Goal: Navigation & Orientation: Find specific page/section

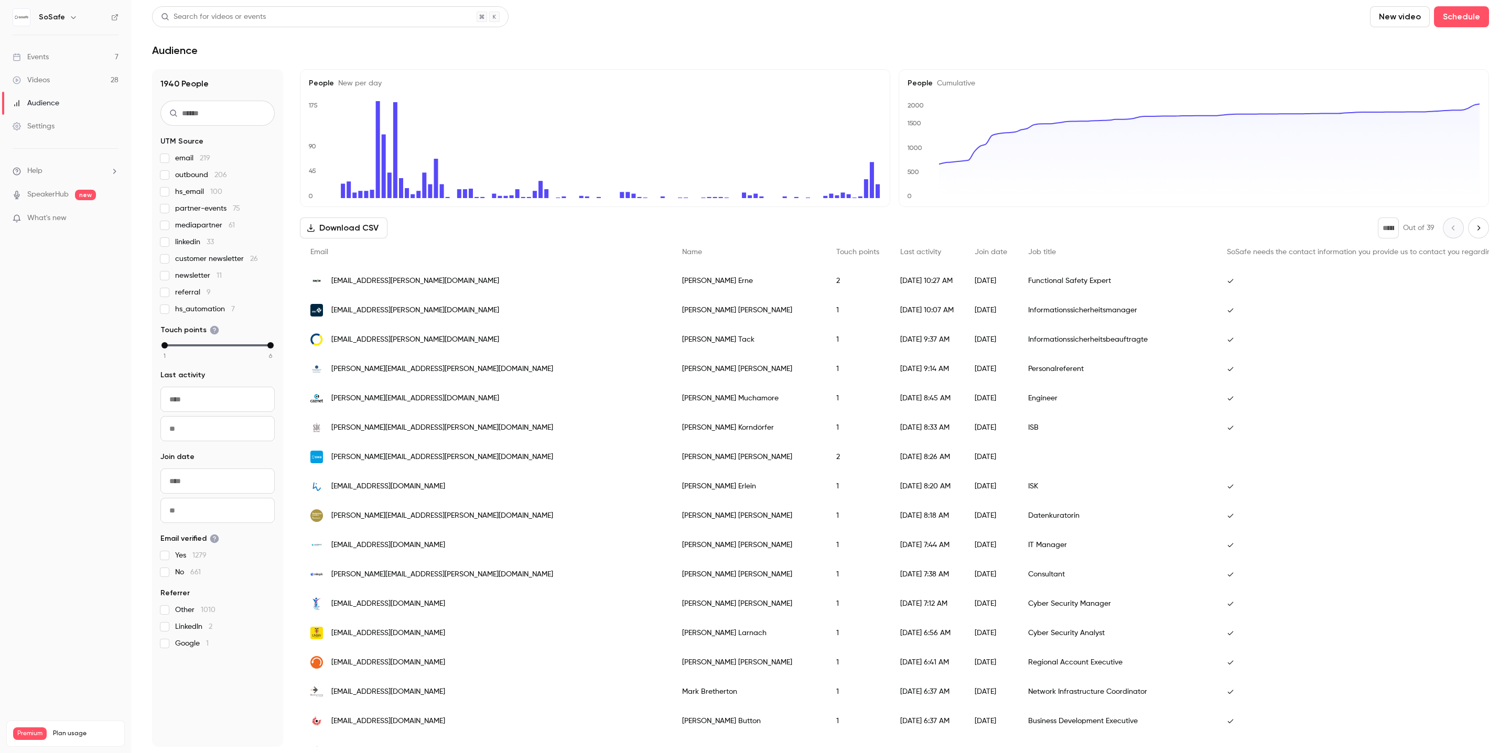
click at [39, 55] on div "Events" at bounding box center [31, 57] width 36 height 10
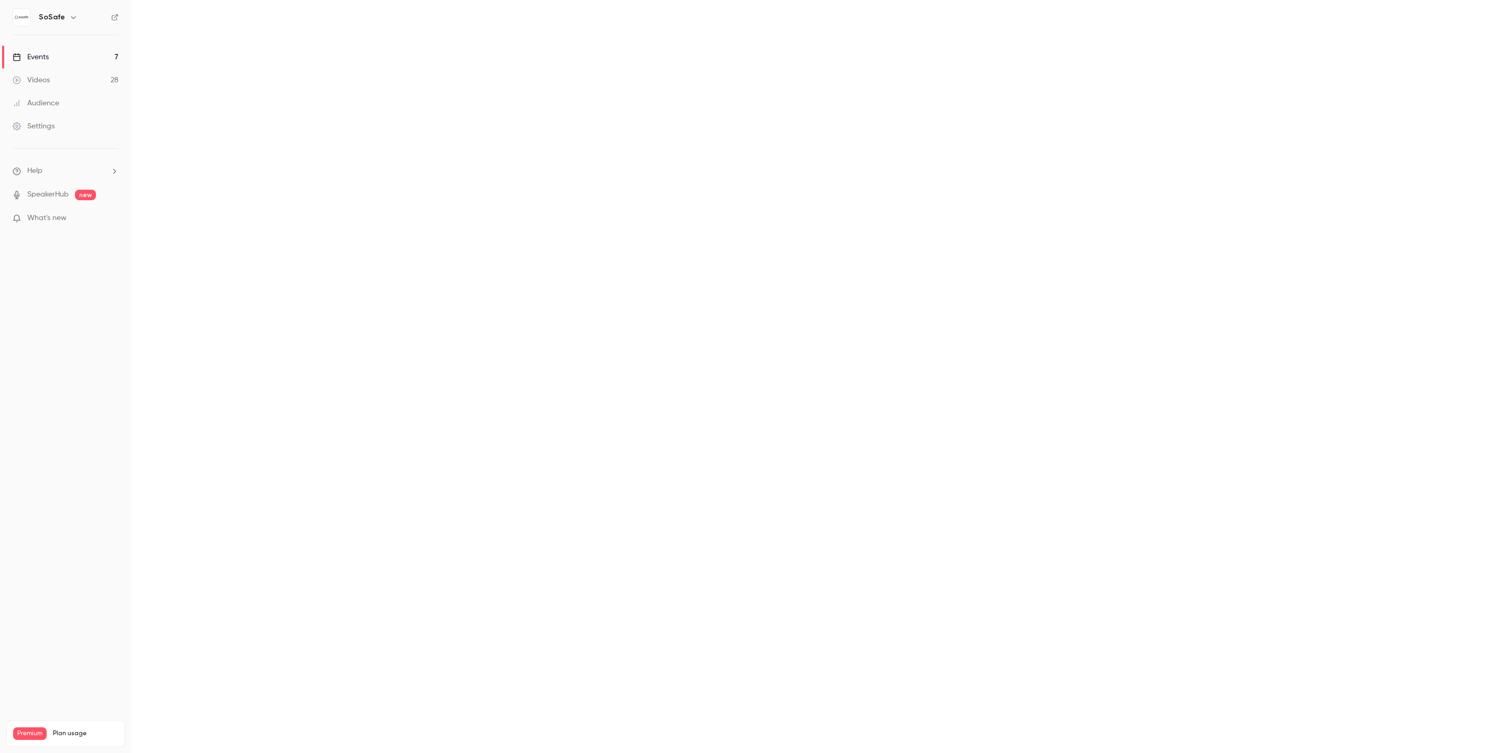
click at [39, 55] on div "Events" at bounding box center [31, 57] width 36 height 10
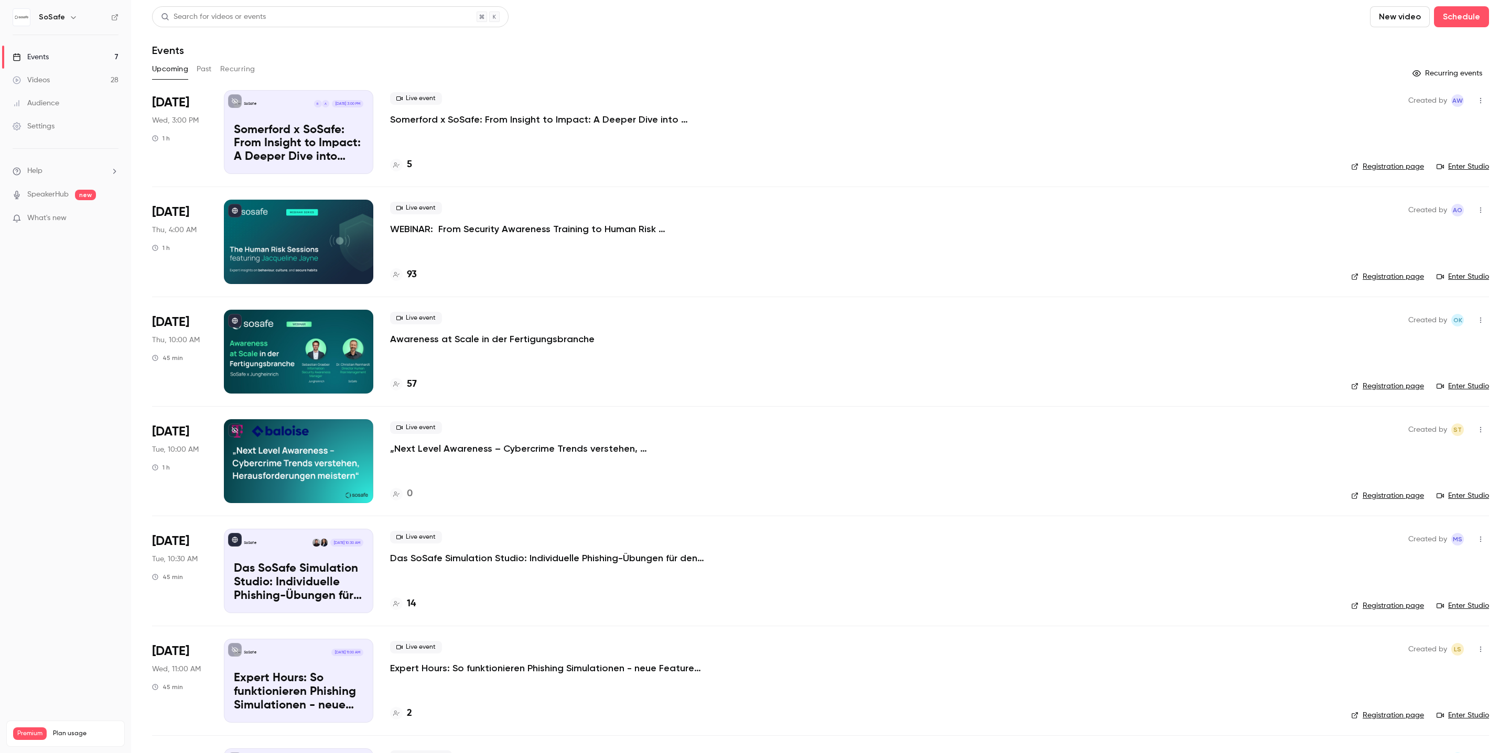
click at [405, 166] on div "5" at bounding box center [401, 165] width 22 height 14
